Goal: Navigation & Orientation: Understand site structure

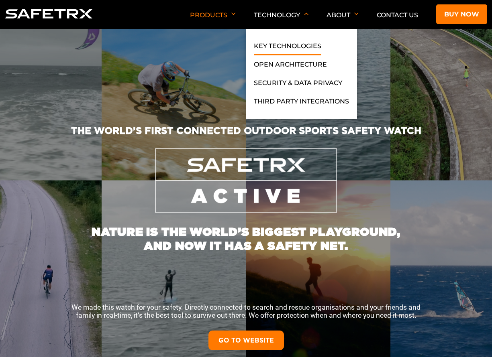
click at [282, 43] on link "Key Technologies" at bounding box center [287, 48] width 67 height 14
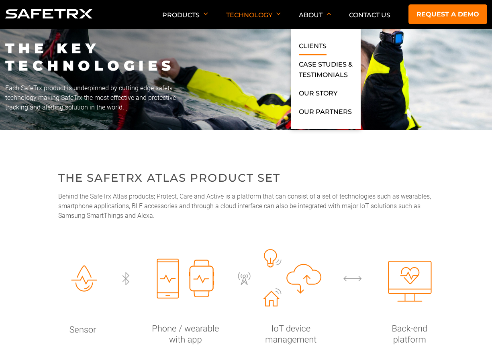
click at [312, 43] on link "Clients" at bounding box center [313, 48] width 28 height 14
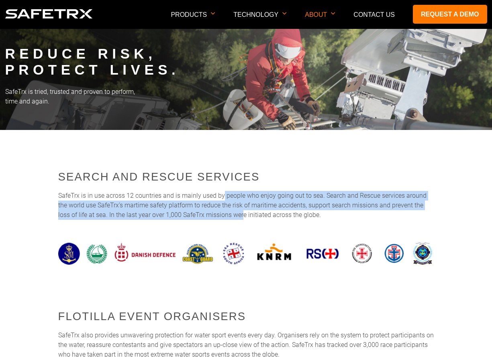
drag, startPoint x: 223, startPoint y: 196, endPoint x: 223, endPoint y: 210, distance: 14.1
click at [223, 210] on p "SafeTrx is in use across 12 countries and is mainly used by people who enjoy go…" at bounding box center [246, 205] width 376 height 29
drag, startPoint x: 214, startPoint y: 195, endPoint x: 215, endPoint y: 213, distance: 18.1
click at [215, 213] on p "SafeTrx is in use across 12 countries and is mainly used by people who enjoy go…" at bounding box center [246, 205] width 376 height 29
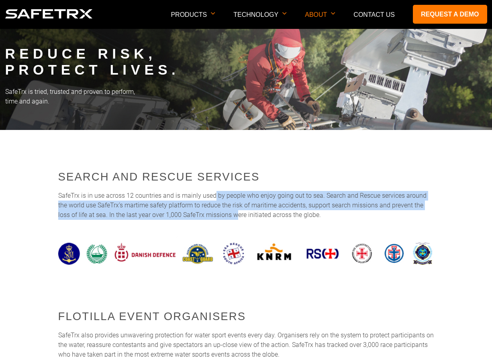
click at [215, 213] on p "SafeTrx is in use across 12 countries and is mainly used by people who enjoy go…" at bounding box center [246, 205] width 376 height 29
drag, startPoint x: 219, startPoint y: 215, endPoint x: 218, endPoint y: 196, distance: 19.7
click at [218, 196] on p "SafeTrx is in use across 12 countries and is mainly used by people who enjoy go…" at bounding box center [246, 205] width 376 height 29
drag, startPoint x: 218, startPoint y: 196, endPoint x: 219, endPoint y: 210, distance: 14.5
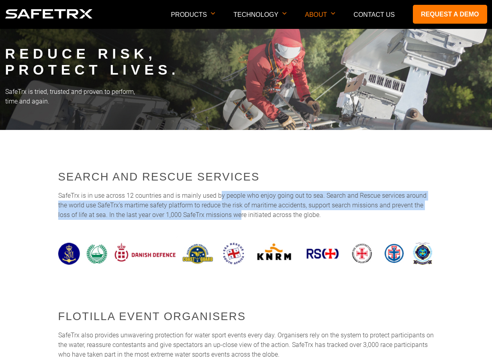
click at [219, 210] on p "SafeTrx is in use across 12 countries and is mainly used by people who enjoy go…" at bounding box center [246, 205] width 376 height 29
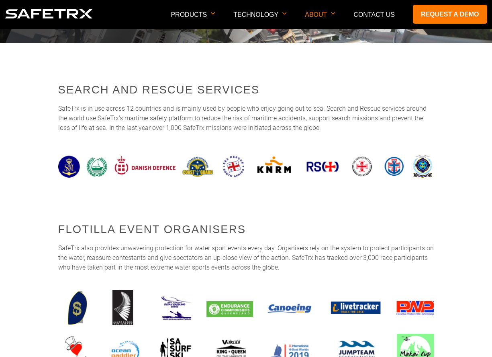
scroll to position [78, 0]
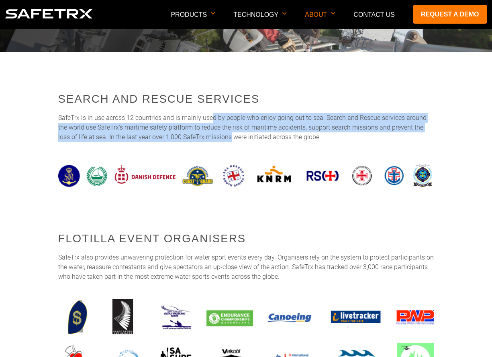
drag, startPoint x: 210, startPoint y: 116, endPoint x: 209, endPoint y: 133, distance: 16.1
click at [209, 133] on p "SafeTrx is in use across 12 countries and is mainly used by people who enjoy go…" at bounding box center [246, 127] width 376 height 29
drag, startPoint x: 207, startPoint y: 116, endPoint x: 207, endPoint y: 136, distance: 20.1
click at [207, 136] on p "SafeTrx is in use across 12 countries and is mainly used by people who enjoy go…" at bounding box center [246, 127] width 376 height 29
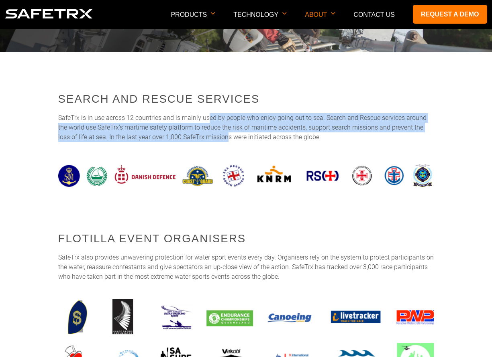
click at [207, 136] on p "SafeTrx is in use across 12 countries and is mainly used by people who enjoy go…" at bounding box center [246, 127] width 376 height 29
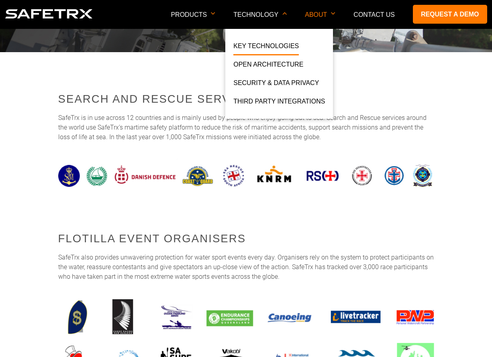
click at [265, 44] on link "Key Technologies" at bounding box center [265, 48] width 65 height 14
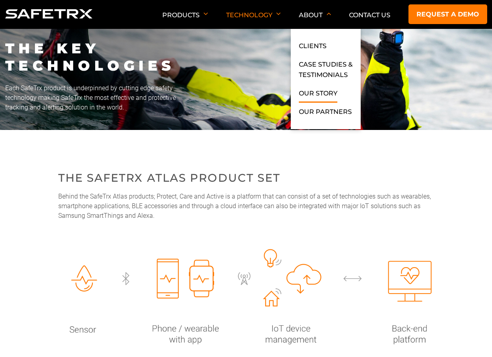
click at [317, 96] on link "Our Story" at bounding box center [318, 95] width 39 height 14
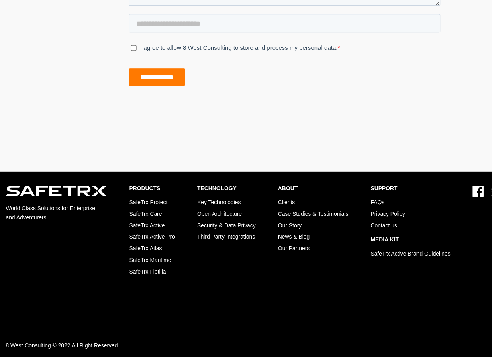
scroll to position [480, 0]
drag, startPoint x: 5, startPoint y: 299, endPoint x: 43, endPoint y: 298, distance: 38.2
click at [43, 343] on p "8 West Consulting © 2022 All Right Reserved" at bounding box center [246, 348] width 482 height 10
copy p "8 West Consulting"
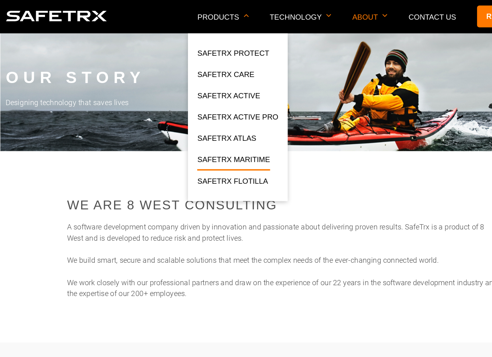
click at [199, 138] on link "SafeTrx Maritime" at bounding box center [202, 140] width 63 height 14
